Goal: Task Accomplishment & Management: Manage account settings

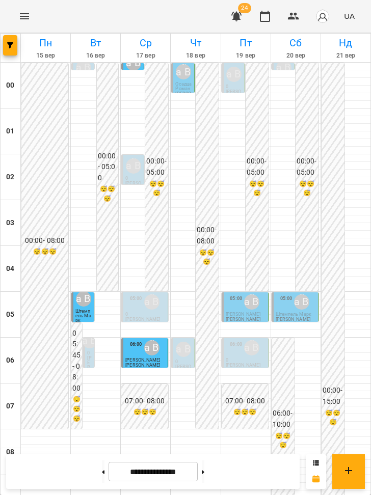
scroll to position [714, 0]
click at [204, 472] on icon at bounding box center [203, 472] width 3 height 4
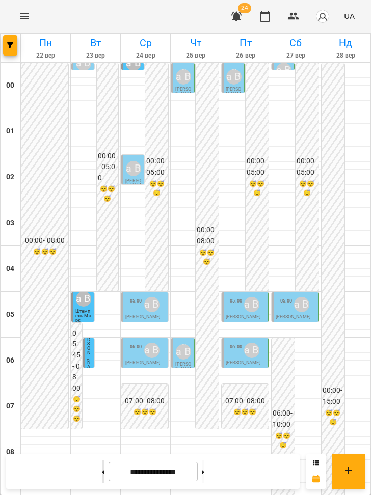
click at [102, 472] on icon at bounding box center [103, 472] width 3 height 4
type input "**********"
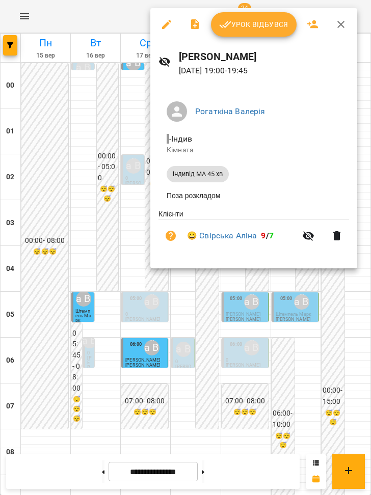
click at [236, 344] on div at bounding box center [185, 247] width 371 height 495
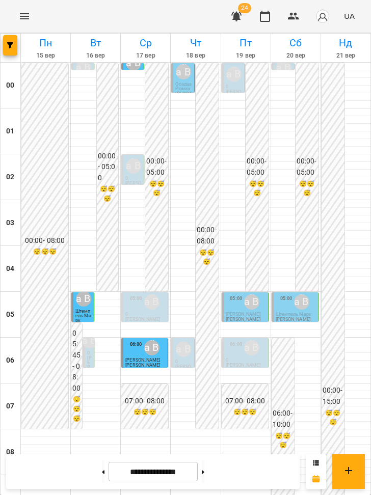
scroll to position [421, 0]
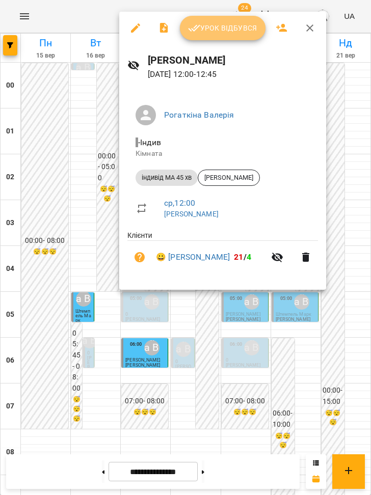
click at [236, 24] on span "Урок відбувся" at bounding box center [222, 28] width 69 height 12
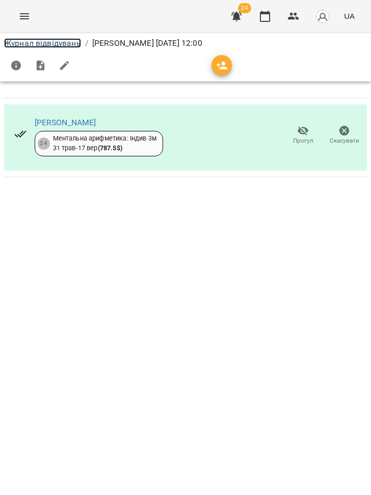
click at [63, 44] on link "Журнал відвідувань" at bounding box center [42, 43] width 77 height 10
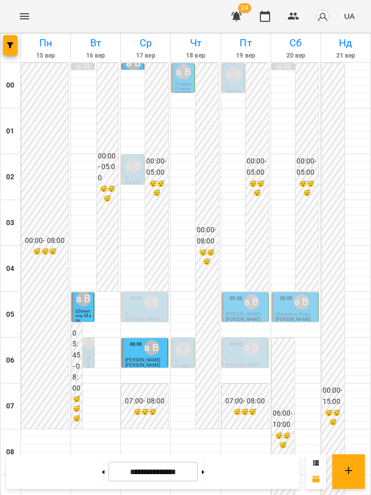
scroll to position [595, 0]
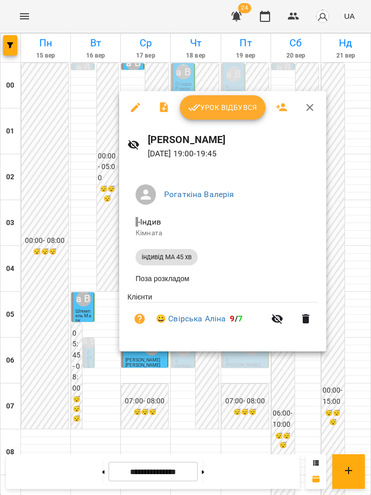
click at [186, 389] on div at bounding box center [185, 247] width 371 height 495
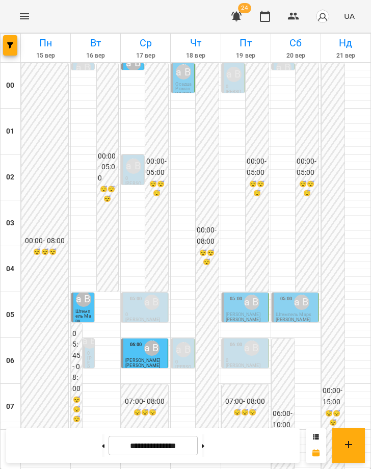
scroll to position [521, 0]
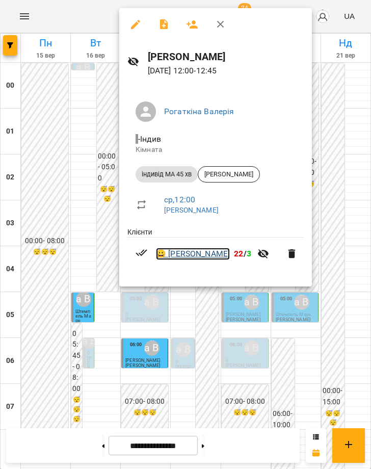
click at [176, 257] on link "😀 Іванюк Даніель" at bounding box center [193, 254] width 74 height 12
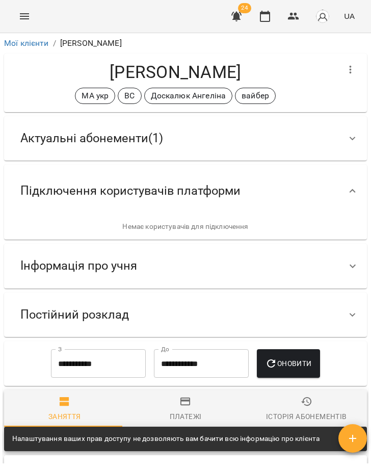
click at [125, 268] on span "Інформація про учня" at bounding box center [78, 266] width 117 height 16
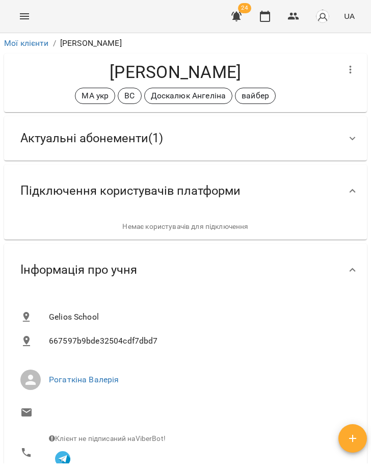
scroll to position [305, 0]
